Goal: Obtain resource: Obtain resource

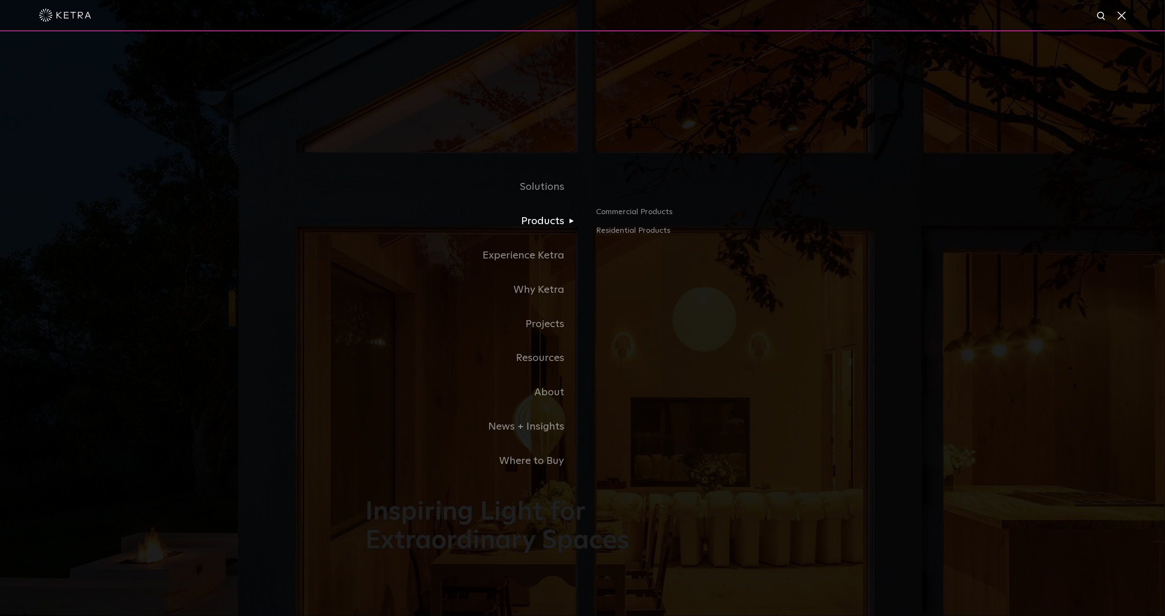
click at [539, 220] on link "Products" at bounding box center [473, 221] width 217 height 34
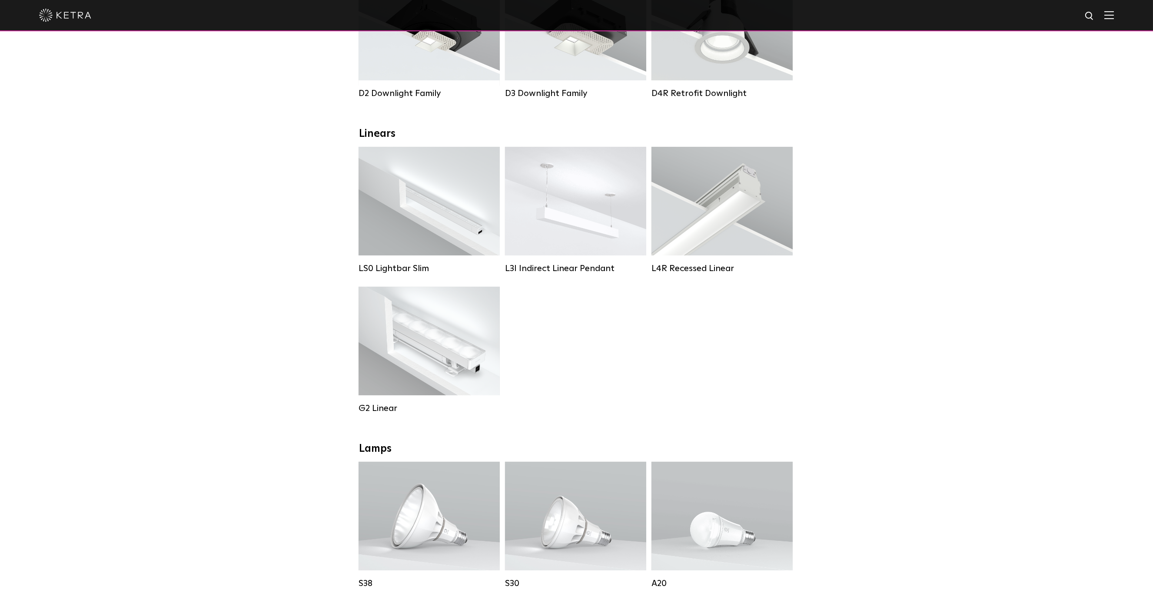
scroll to position [261, 0]
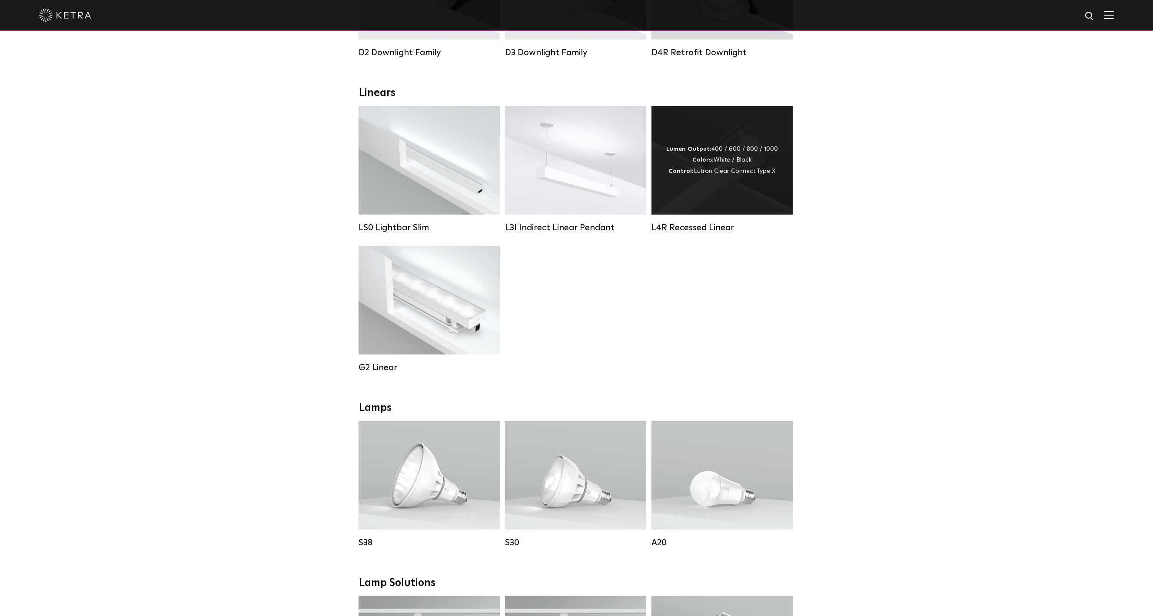
click at [697, 205] on div "Lumen Output: 400 / 600 / 800 / 1000 Colors: White / Black Control: Lutron Clea…" at bounding box center [721, 160] width 141 height 109
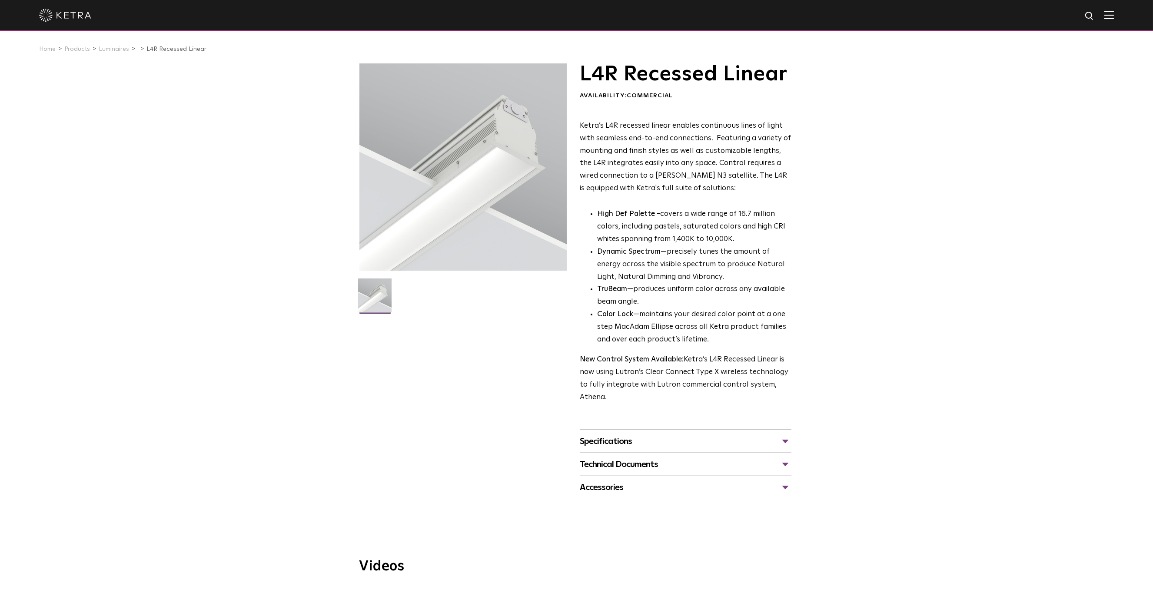
click at [623, 439] on div "Specifications" at bounding box center [686, 441] width 212 height 14
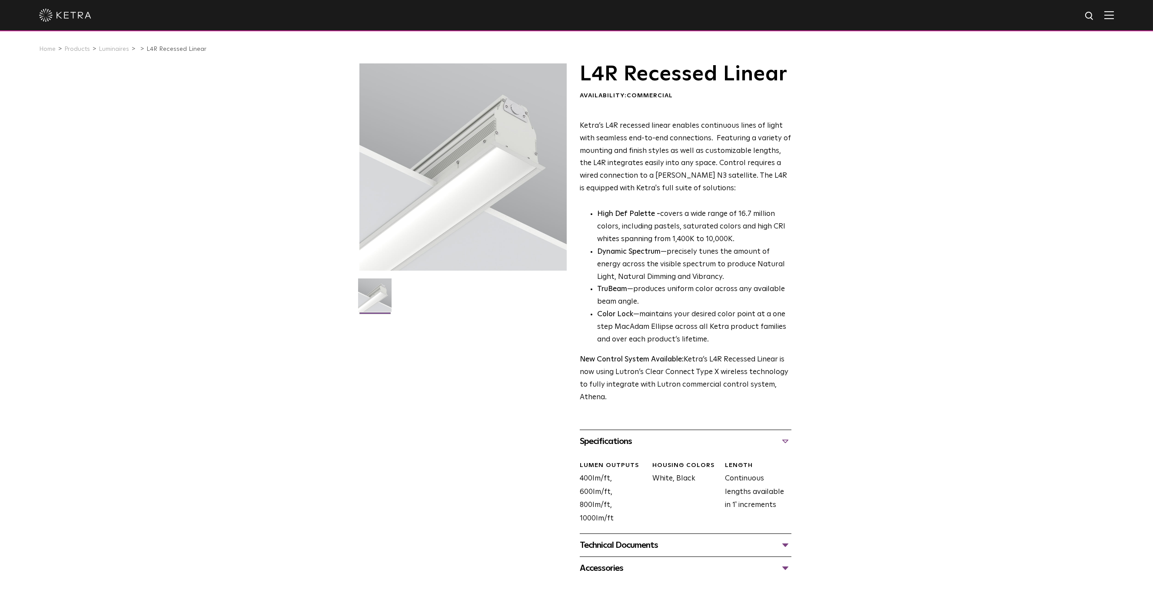
click at [783, 444] on div "Specifications" at bounding box center [686, 441] width 212 height 14
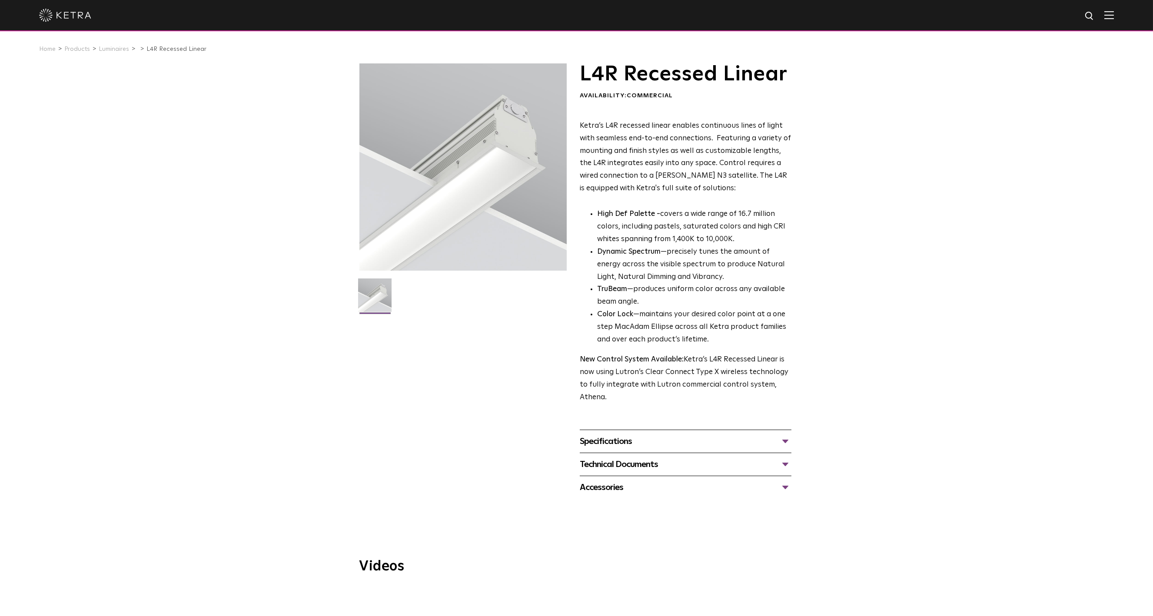
click at [763, 460] on div "Technical Documents" at bounding box center [686, 464] width 212 height 14
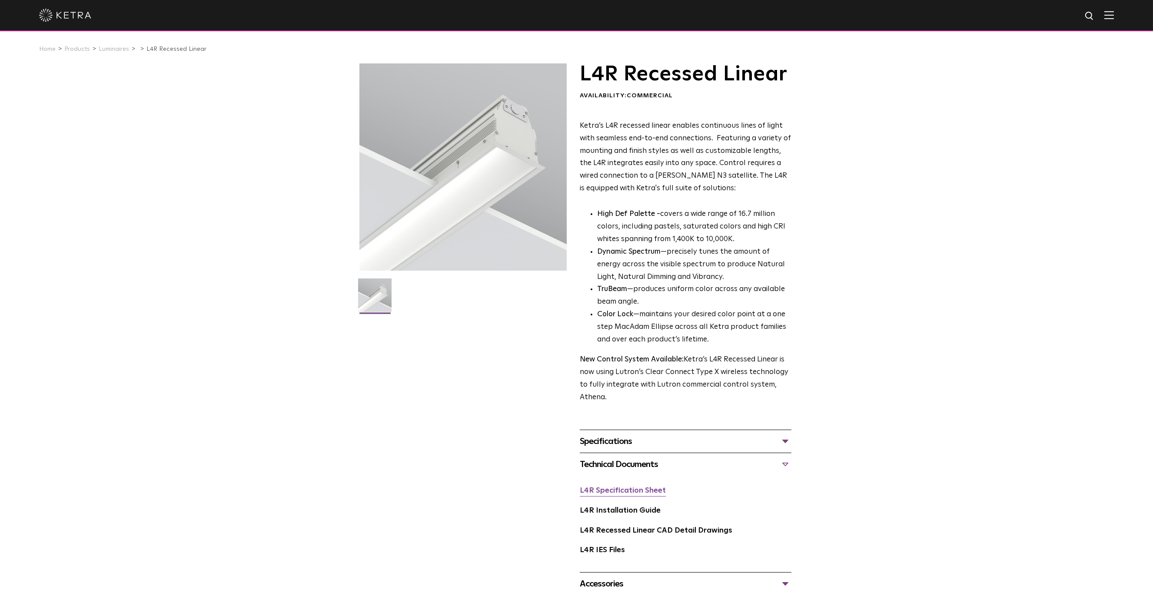
click at [640, 490] on link "L4R Specification Sheet" at bounding box center [623, 490] width 86 height 7
